Goal: Find specific page/section: Find specific page/section

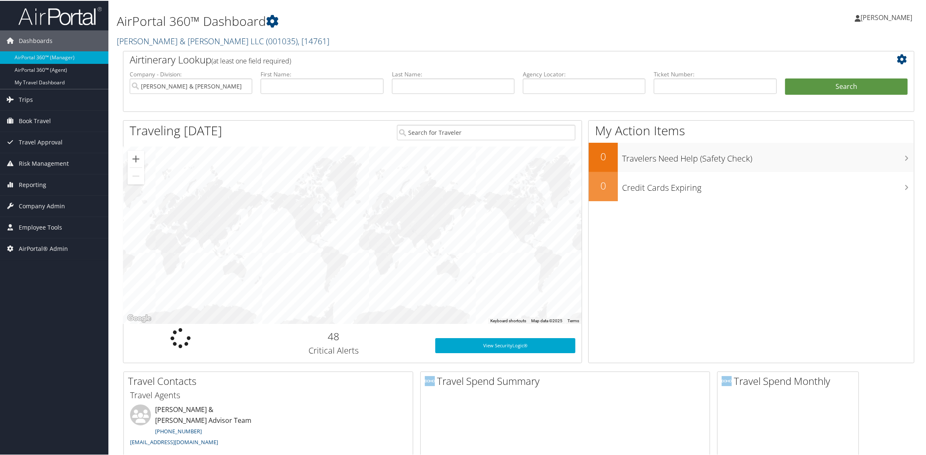
click at [158, 41] on link "Brasfield & Gorrie LLC ( 001035 ) , [ 14761 ]" at bounding box center [223, 40] width 213 height 11
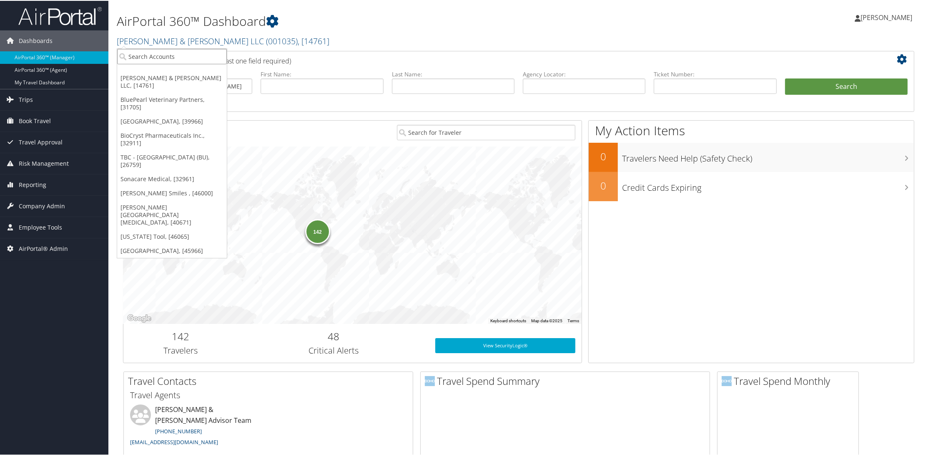
click at [157, 52] on input "search" at bounding box center [172, 55] width 110 height 15
type input "university of virginia"
click at [128, 73] on div "University of Virginia (UVA) (301062), [16863]" at bounding box center [198, 71] width 171 height 8
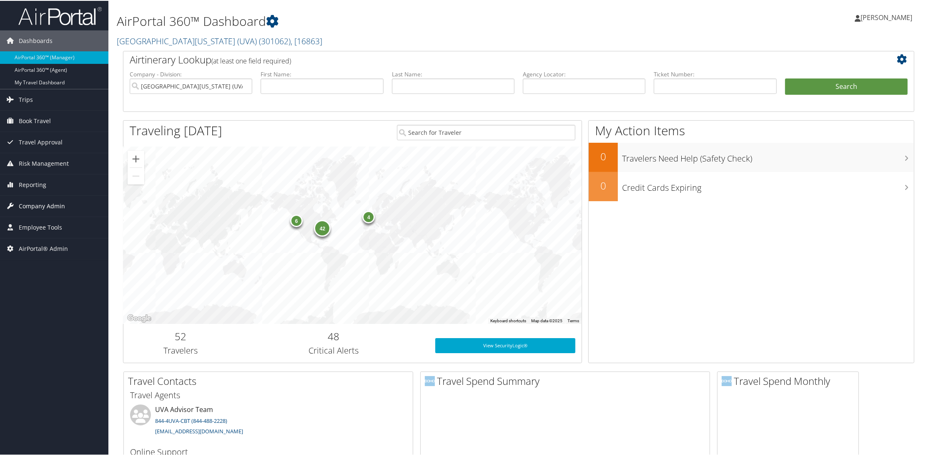
click at [34, 204] on span "Company Admin" at bounding box center [42, 205] width 46 height 21
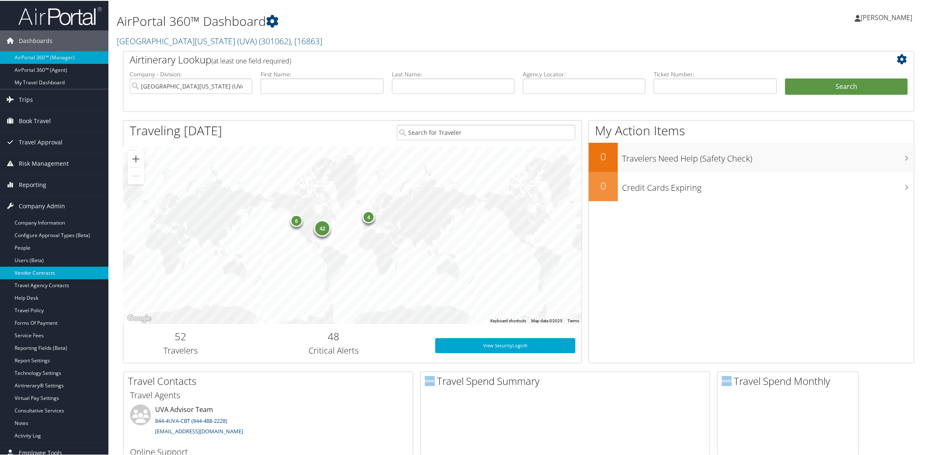
click at [45, 274] on link "Vendor Contracts" at bounding box center [54, 272] width 108 height 13
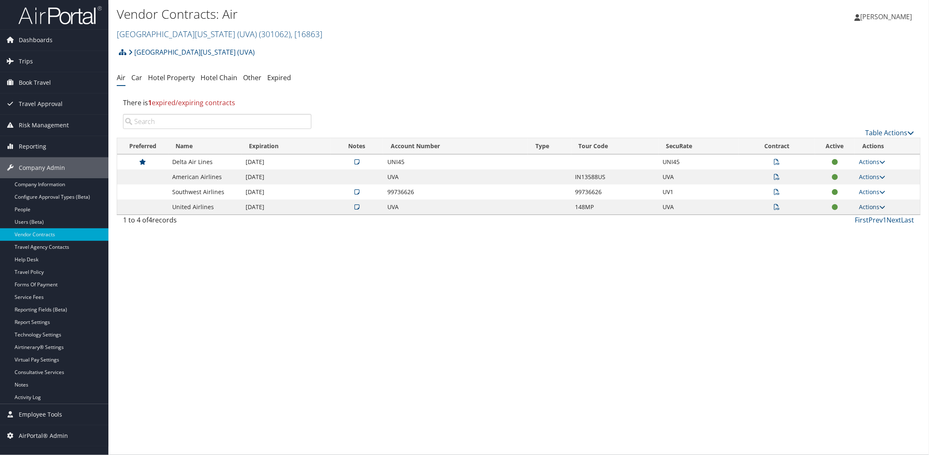
click at [866, 205] on link "Actions" at bounding box center [872, 207] width 26 height 8
click at [853, 244] on link "Edit Contract" at bounding box center [855, 248] width 55 height 14
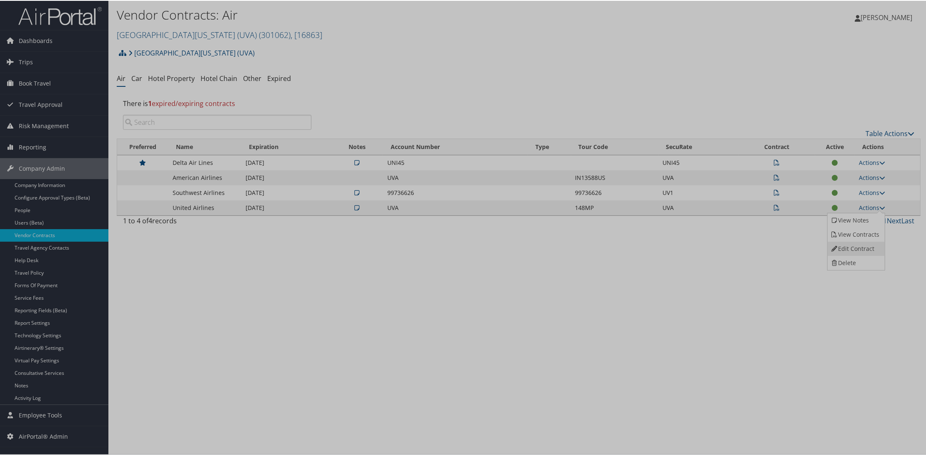
select select "[object Object]"
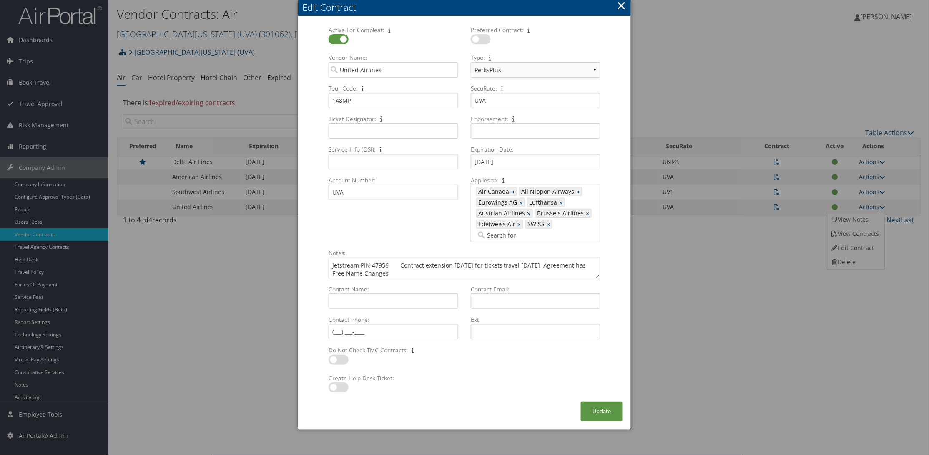
click at [620, 3] on button "×" at bounding box center [622, 5] width 10 height 17
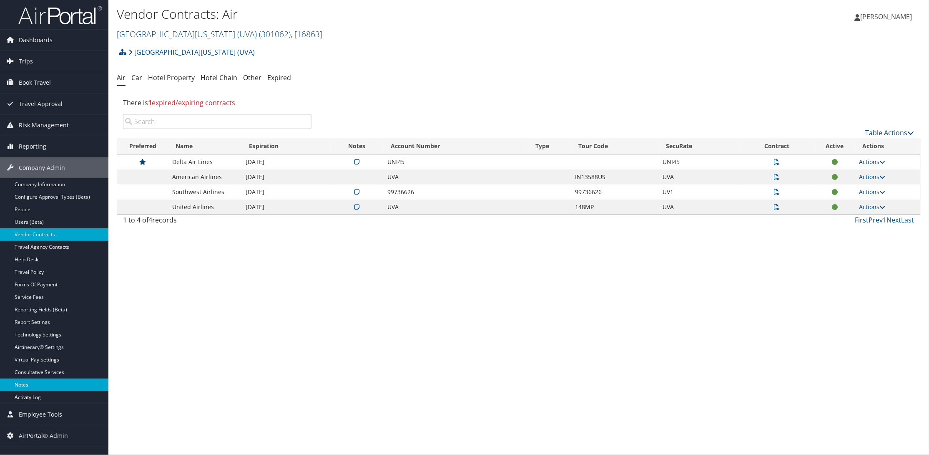
click at [19, 384] on link "Notes" at bounding box center [54, 384] width 108 height 13
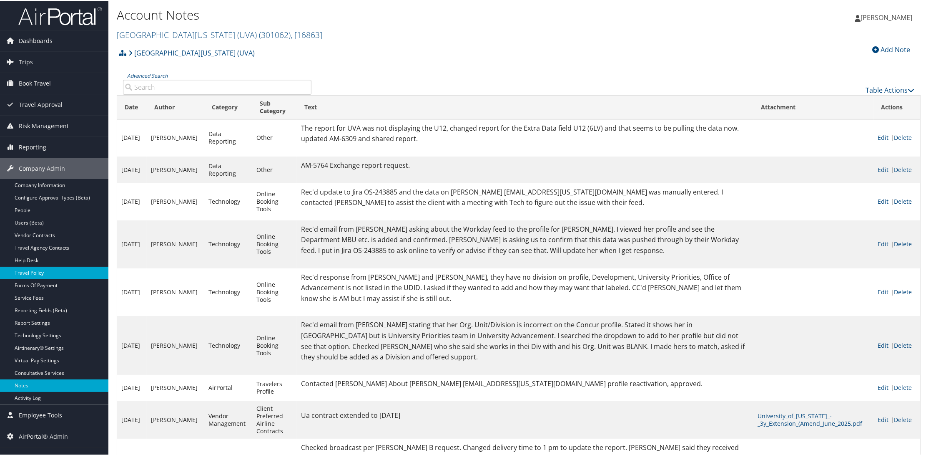
click at [36, 272] on link "Travel Policy" at bounding box center [54, 272] width 108 height 13
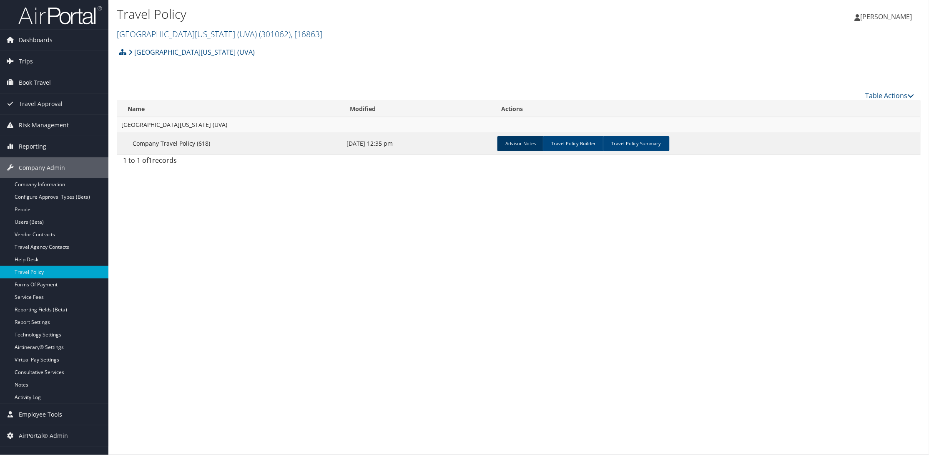
click at [517, 144] on link "Advisor Notes" at bounding box center [521, 143] width 47 height 15
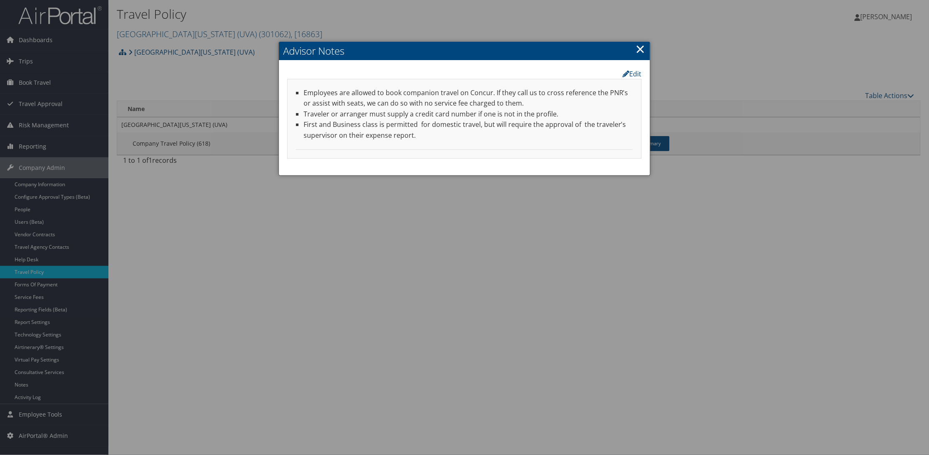
click at [641, 46] on link "×" at bounding box center [641, 48] width 10 height 17
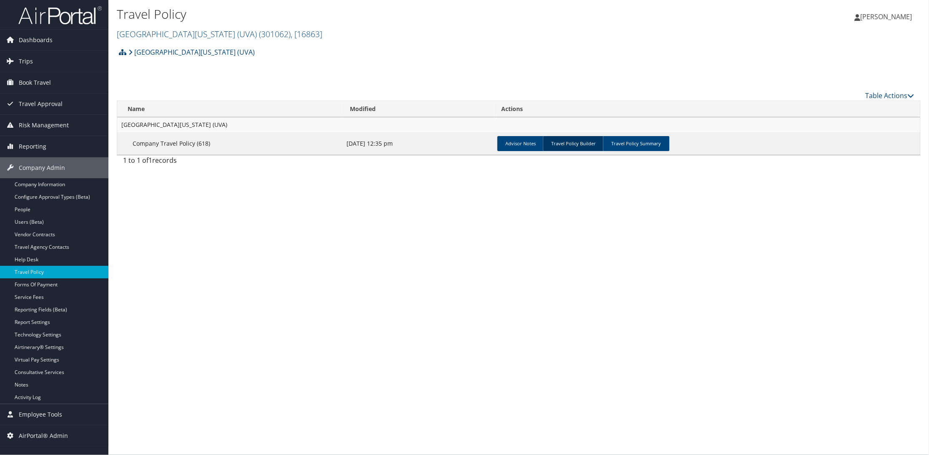
click at [588, 146] on link "Travel Policy Builder" at bounding box center [574, 143] width 62 height 15
click at [26, 234] on link "Vendor Contracts" at bounding box center [54, 234] width 108 height 13
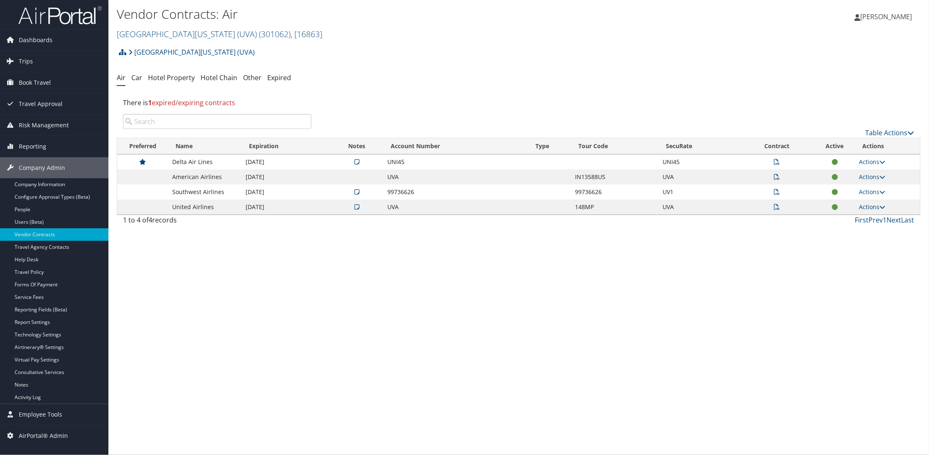
click at [872, 206] on link "Actions" at bounding box center [872, 207] width 26 height 8
click at [852, 217] on link "View Notes" at bounding box center [855, 219] width 55 height 14
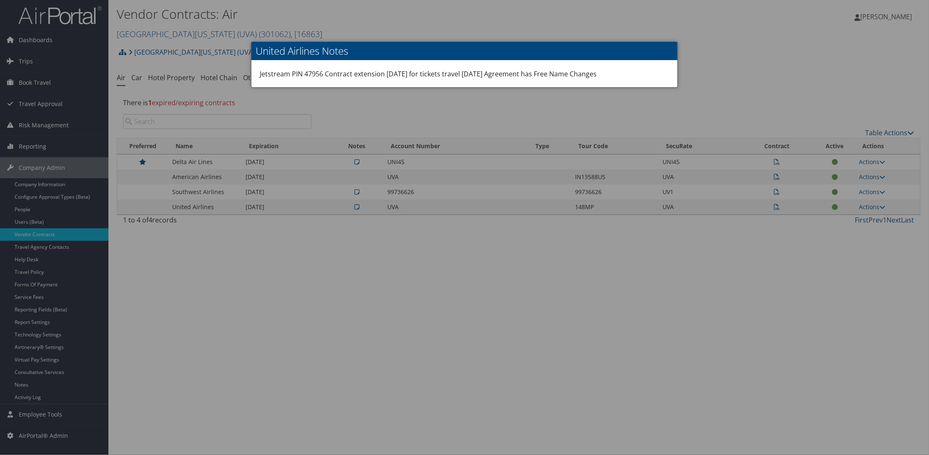
click at [770, 42] on div at bounding box center [464, 227] width 929 height 455
